Goal: Check status

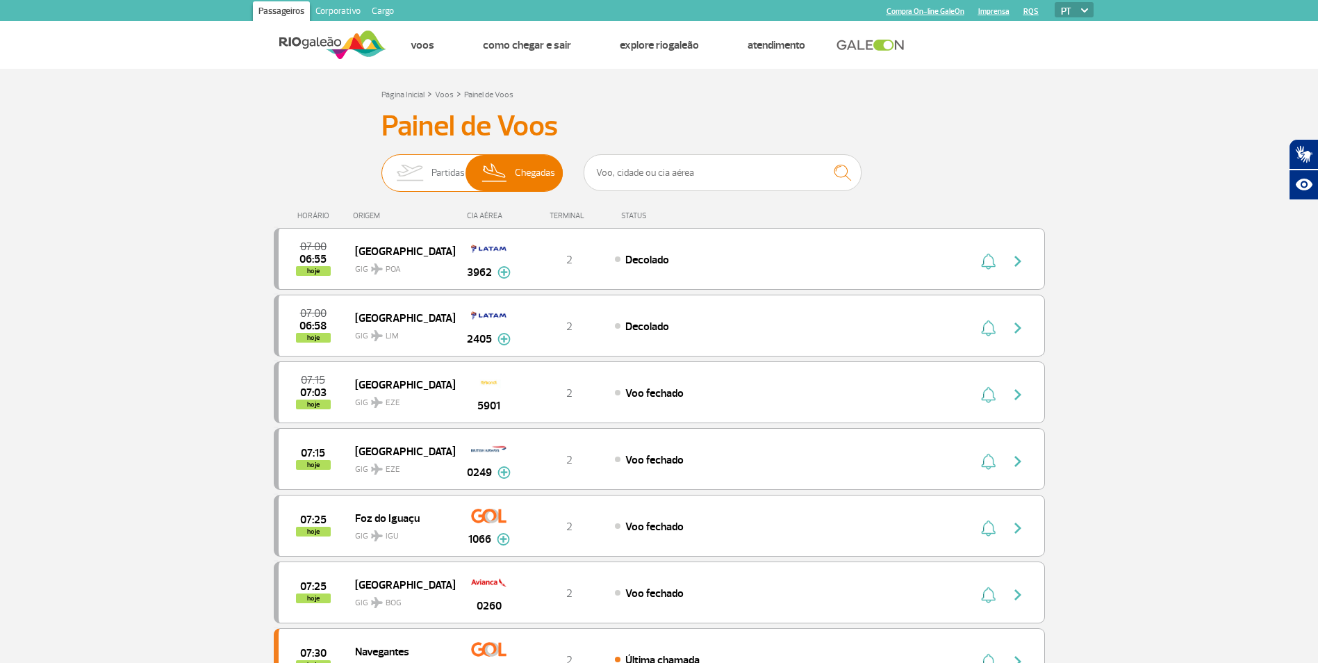
click at [412, 174] on img at bounding box center [410, 173] width 44 height 36
click at [382, 166] on input "Partidas Chegadas" at bounding box center [382, 166] width 0 height 0
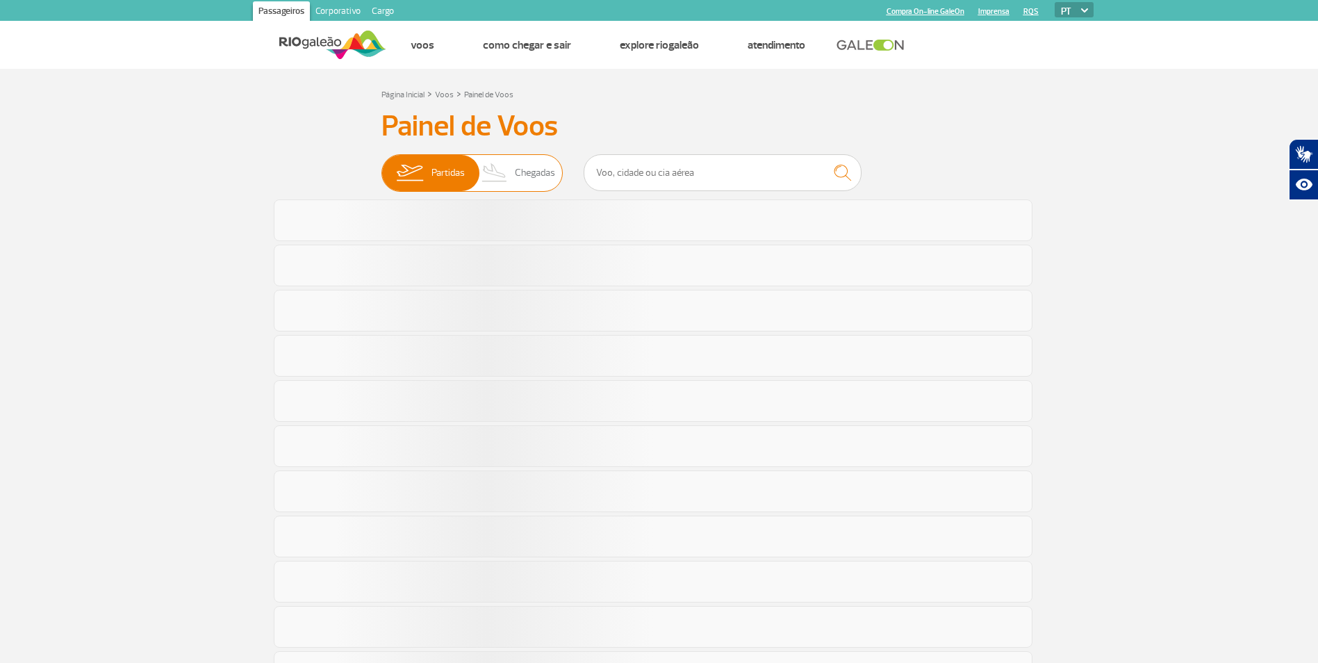
click at [502, 185] on img at bounding box center [495, 173] width 41 height 36
click at [382, 166] on input "Partidas Chegadas" at bounding box center [382, 166] width 0 height 0
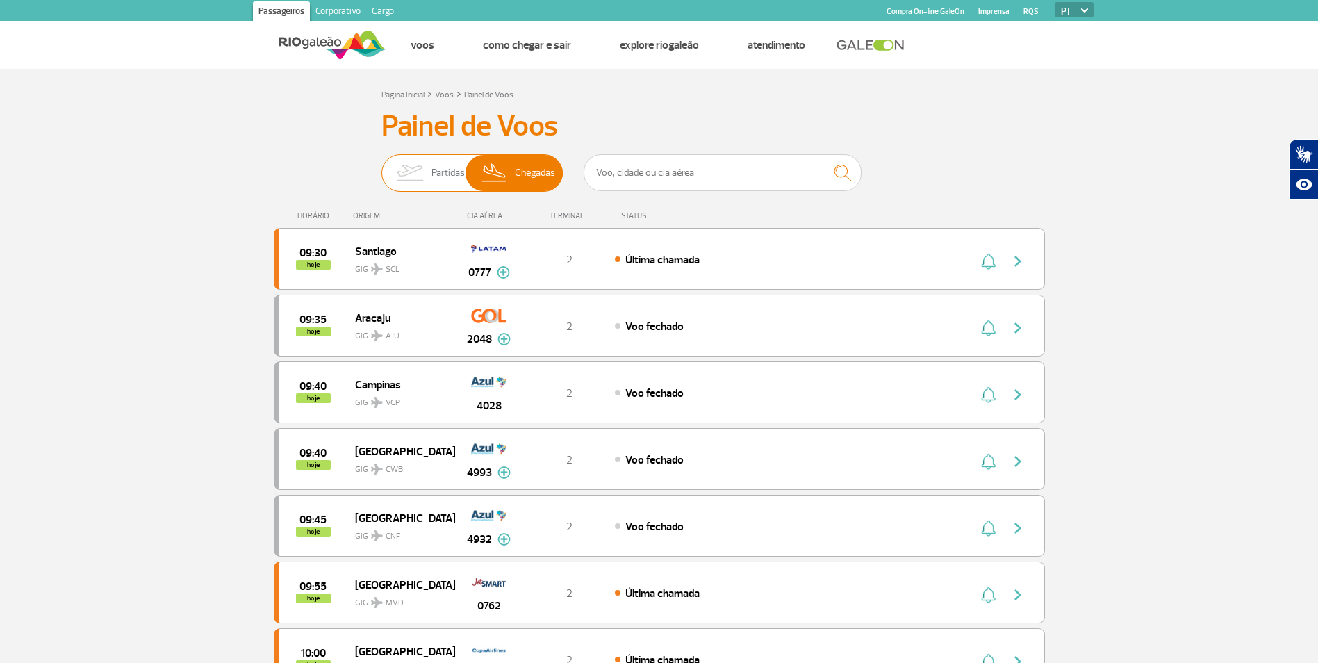
click at [423, 172] on img at bounding box center [410, 173] width 44 height 36
click at [382, 166] on input "Partidas Chegadas" at bounding box center [382, 166] width 0 height 0
click at [512, 179] on img at bounding box center [495, 173] width 41 height 36
click at [382, 166] on input "Partidas Chegadas" at bounding box center [382, 166] width 0 height 0
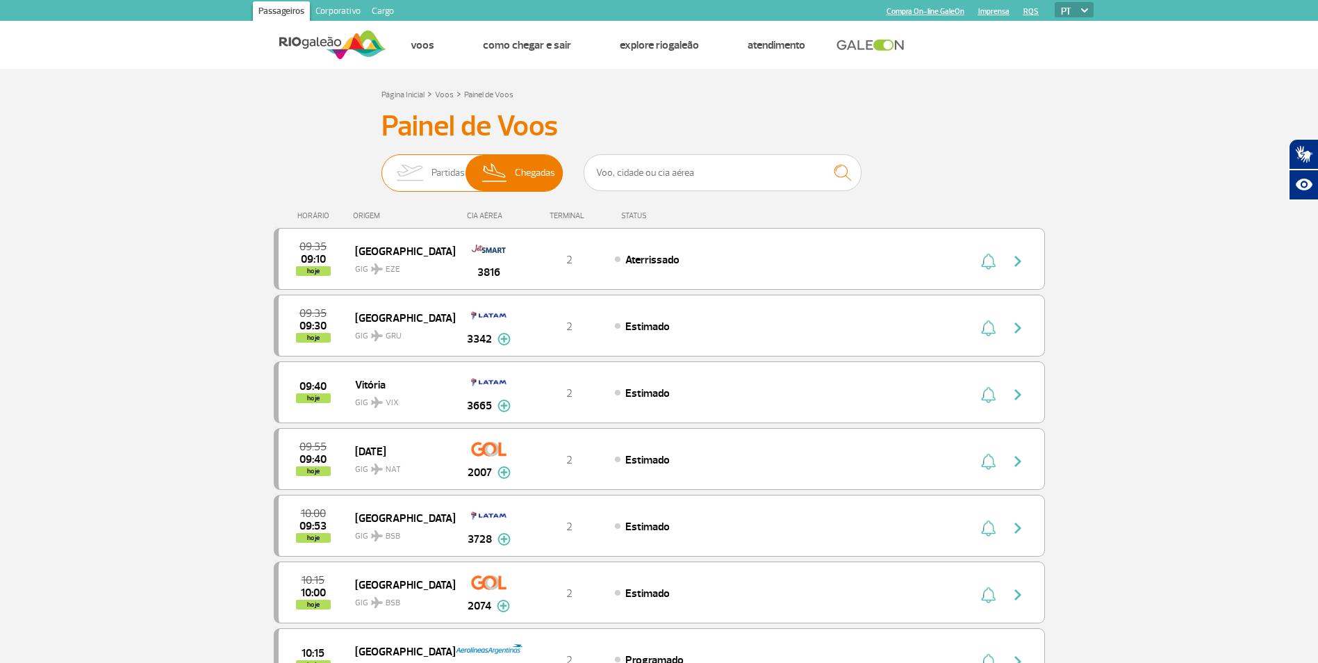
click at [405, 171] on img at bounding box center [410, 173] width 44 height 36
click at [382, 166] on input "Partidas Chegadas" at bounding box center [382, 166] width 0 height 0
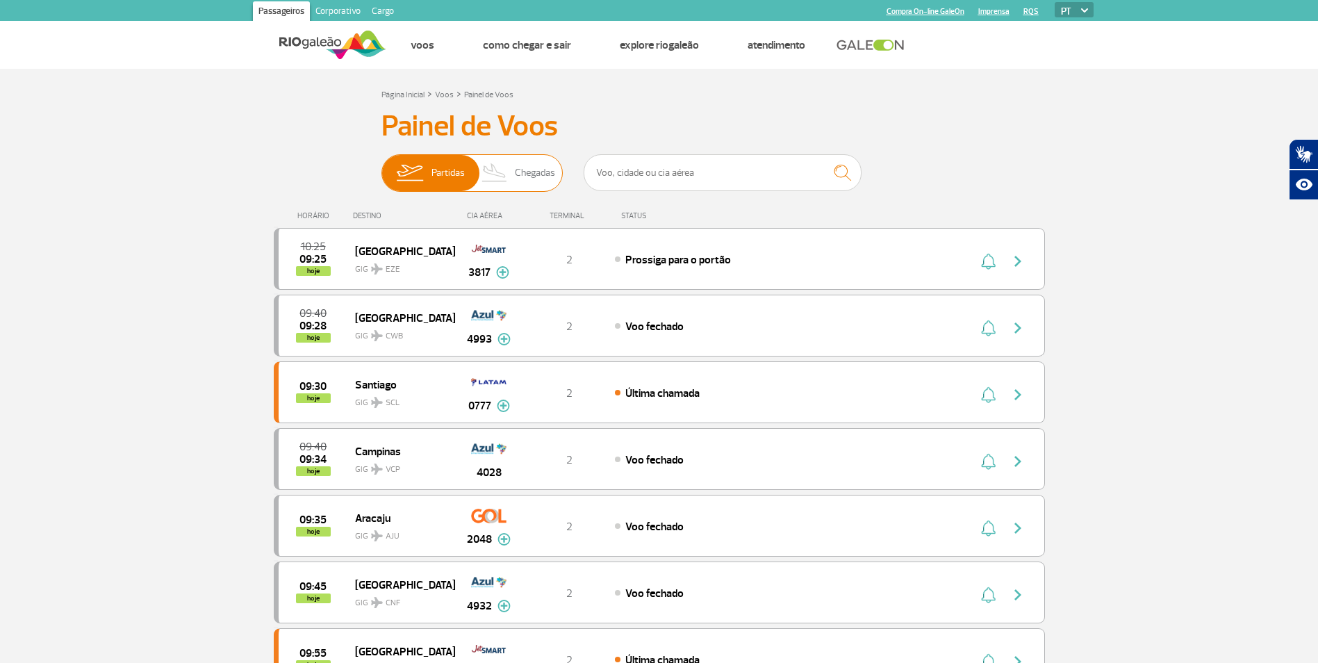
click at [511, 174] on img at bounding box center [495, 173] width 41 height 36
click at [382, 166] on input "Partidas Chegadas" at bounding box center [382, 166] width 0 height 0
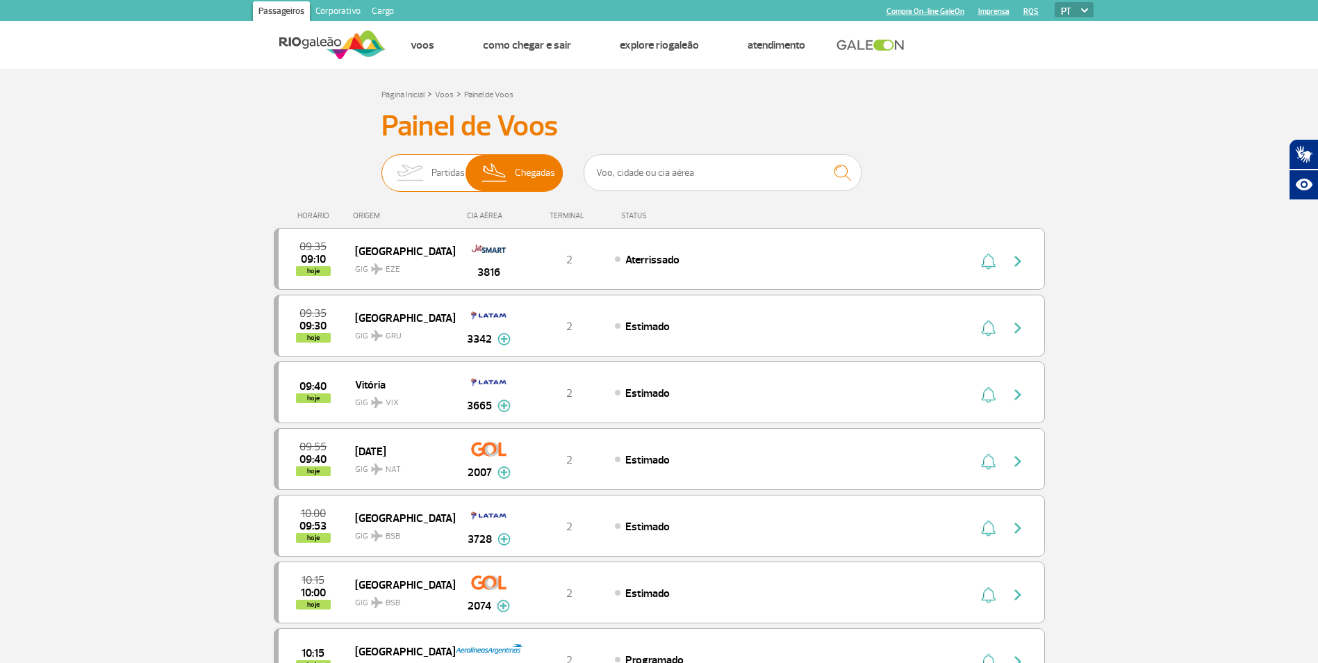
click at [413, 173] on img at bounding box center [410, 173] width 44 height 36
click at [382, 166] on input "Partidas Chegadas" at bounding box center [382, 166] width 0 height 0
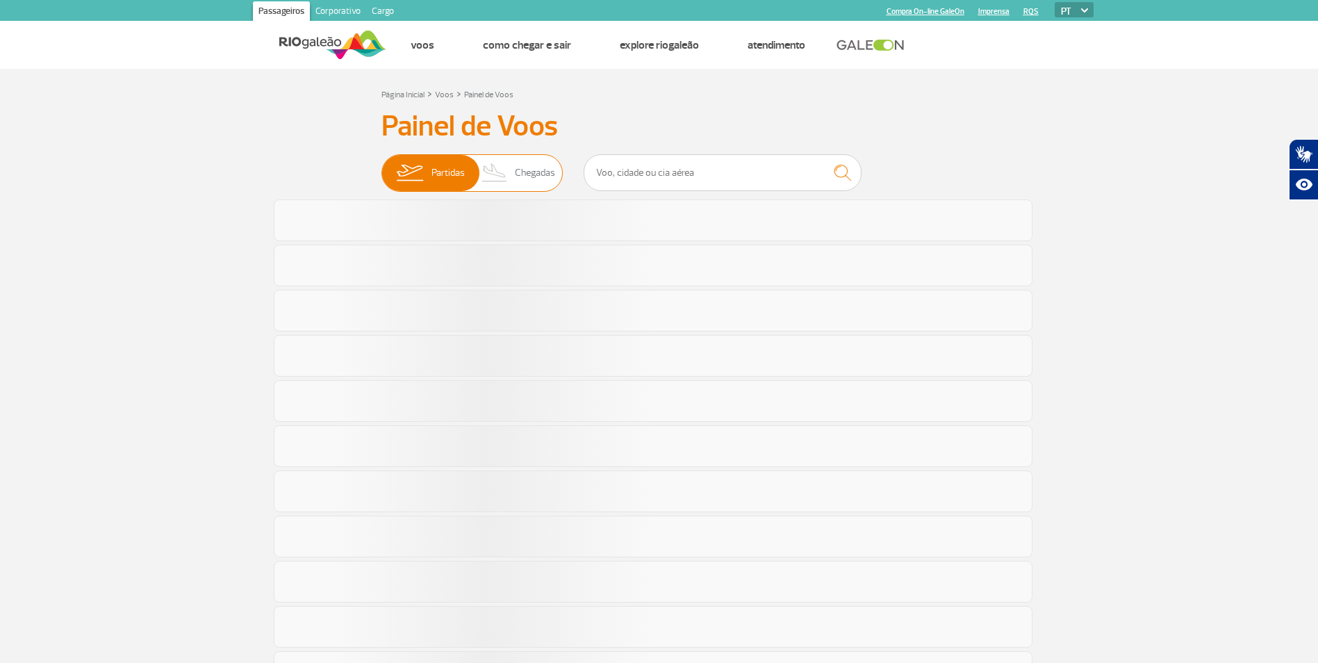
click at [509, 177] on img at bounding box center [495, 173] width 41 height 36
click at [382, 166] on input "Partidas Chegadas" at bounding box center [382, 166] width 0 height 0
